Goal: Task Accomplishment & Management: Complete application form

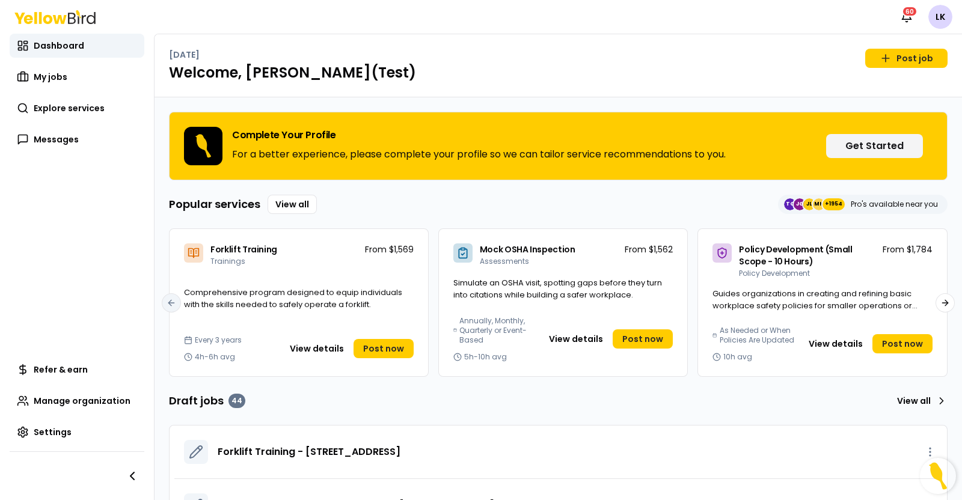
click at [89, 108] on span "Explore services" at bounding box center [69, 108] width 71 height 12
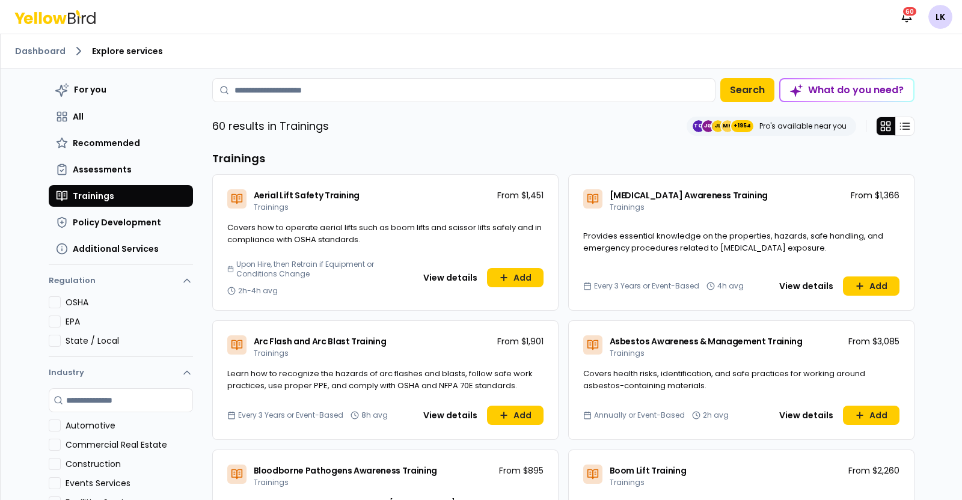
click at [445, 94] on input at bounding box center [463, 90] width 503 height 24
type input "********"
